Goal: Transaction & Acquisition: Purchase product/service

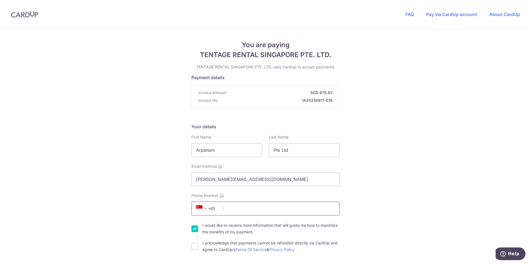
click at [258, 212] on input "Phone Number" at bounding box center [265, 209] width 148 height 14
type input "90178284"
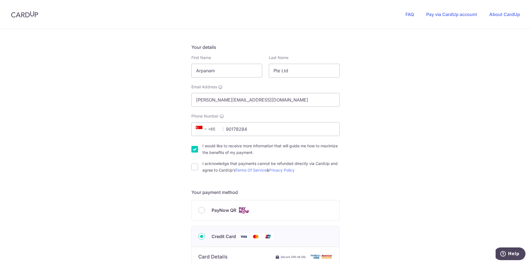
scroll to position [83, 0]
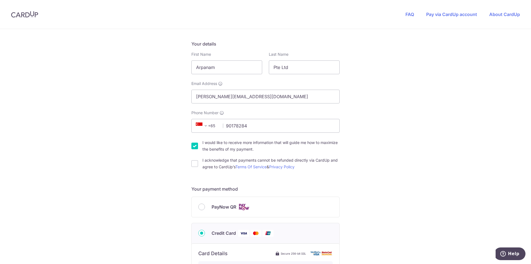
click at [192, 145] on input "I would like to receive more information that will guide me how to maximize the…" at bounding box center [194, 146] width 7 height 7
checkbox input "false"
click at [192, 162] on input "I acknowledge that payments cannot be refunded directly via CardUp and agree to…" at bounding box center [194, 164] width 7 height 7
checkbox input "true"
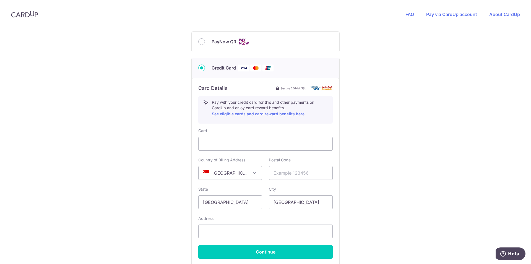
scroll to position [249, 0]
click at [297, 174] on input "text" at bounding box center [301, 173] width 64 height 14
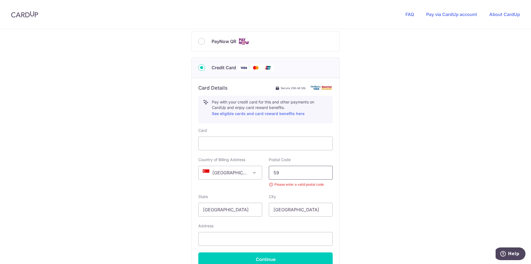
type input "5"
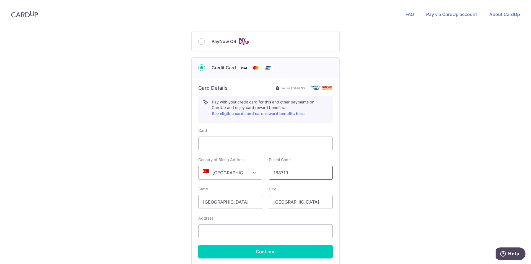
type input "188719"
click at [174, 207] on div "You are paying TENTAGE RENTAL SINGAPORE PTE. LTD. TENTAGE RENTAL SINGAPORE PTE.…" at bounding box center [265, 49] width 531 height 539
click at [216, 232] on input "text" at bounding box center [265, 232] width 134 height 14
type input "[STREET_ADDRESS]"
select select "65"
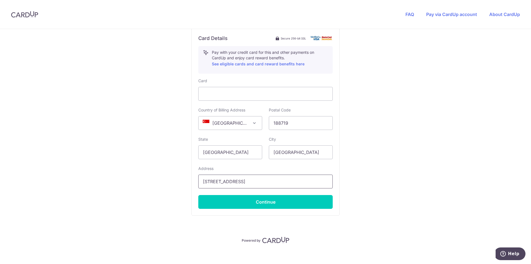
scroll to position [304, 0]
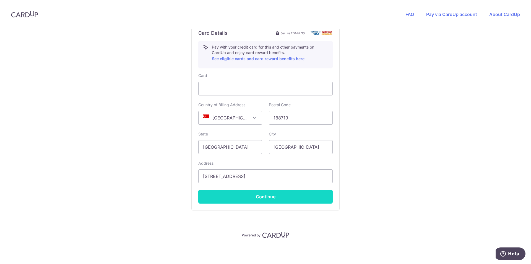
click at [262, 198] on button "Continue" at bounding box center [265, 197] width 134 height 14
click at [262, 199] on button "Continue" at bounding box center [265, 197] width 134 height 14
type input "**** 6005"
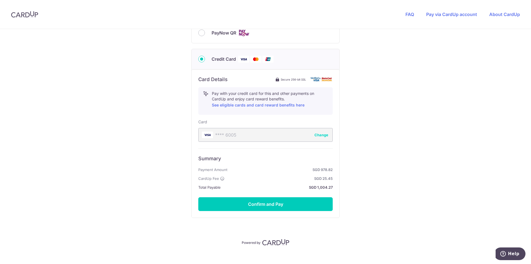
scroll to position [265, 0]
